Goal: Communication & Community: Participate in discussion

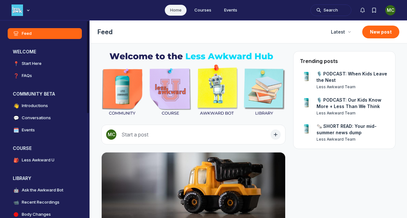
scroll to position [1697, 1224]
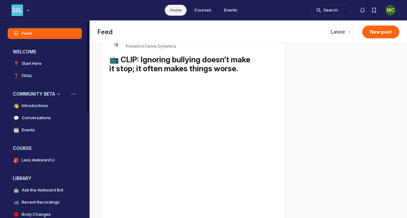
click at [33, 104] on h4 "Introductions" at bounding box center [35, 106] width 26 height 6
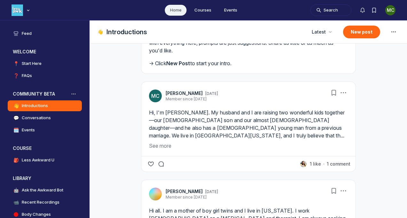
scroll to position [142, 0]
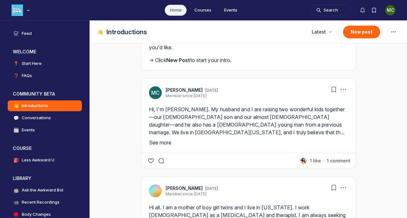
click at [165, 146] on button "See more" at bounding box center [248, 143] width 199 height 8
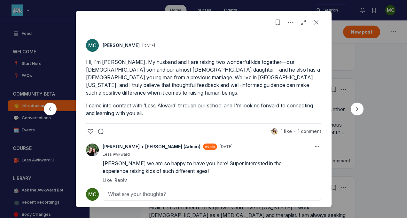
scroll to position [2, 0]
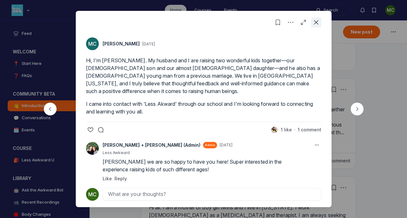
click at [315, 21] on use "Close post" at bounding box center [316, 22] width 4 height 4
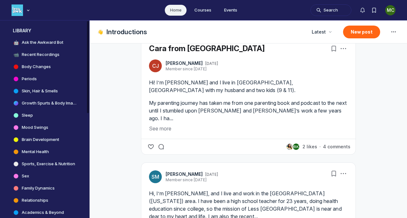
scroll to position [148, 0]
click at [38, 149] on h4 "Mental Health" at bounding box center [35, 151] width 27 height 6
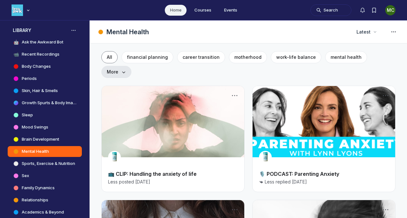
click at [126, 70] on icon "Main Content" at bounding box center [123, 72] width 5 height 4
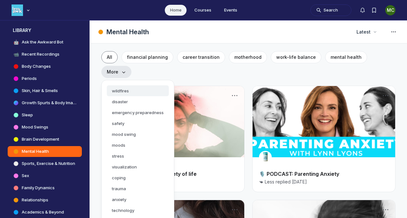
click at [169, 85] on button "wildfires" at bounding box center [138, 90] width 62 height 11
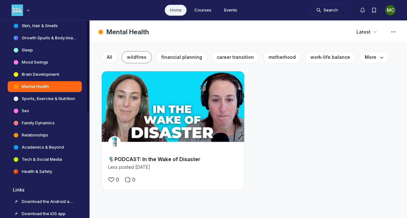
scroll to position [211, 0]
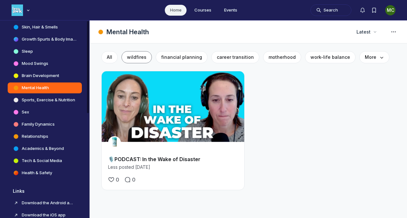
click at [31, 121] on link "Family Dynamics" at bounding box center [45, 124] width 74 height 11
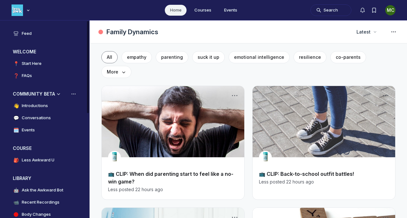
click at [32, 117] on h4 "Conversations" at bounding box center [36, 118] width 29 height 6
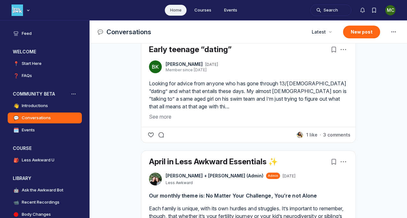
scroll to position [395, 0]
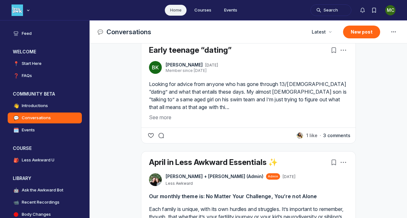
click at [332, 135] on button "3 comments" at bounding box center [336, 135] width 27 height 6
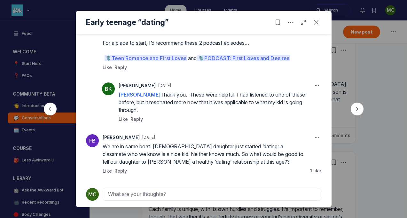
scroll to position [123, 0]
click at [315, 22] on icon "Close post" at bounding box center [316, 22] width 6 height 6
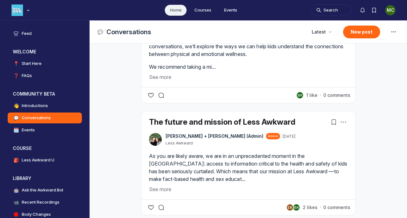
scroll to position [682, 0]
click at [163, 188] on button "See more" at bounding box center [248, 190] width 199 height 8
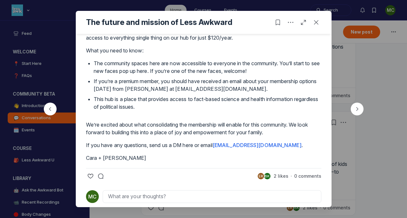
scroll to position [78, 0]
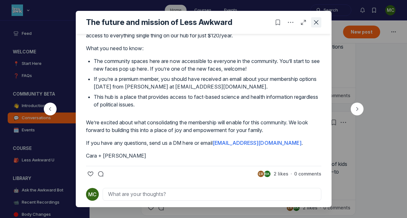
click at [313, 22] on icon "Close post" at bounding box center [316, 22] width 6 height 6
